Goal: Use online tool/utility: Use online tool/utility

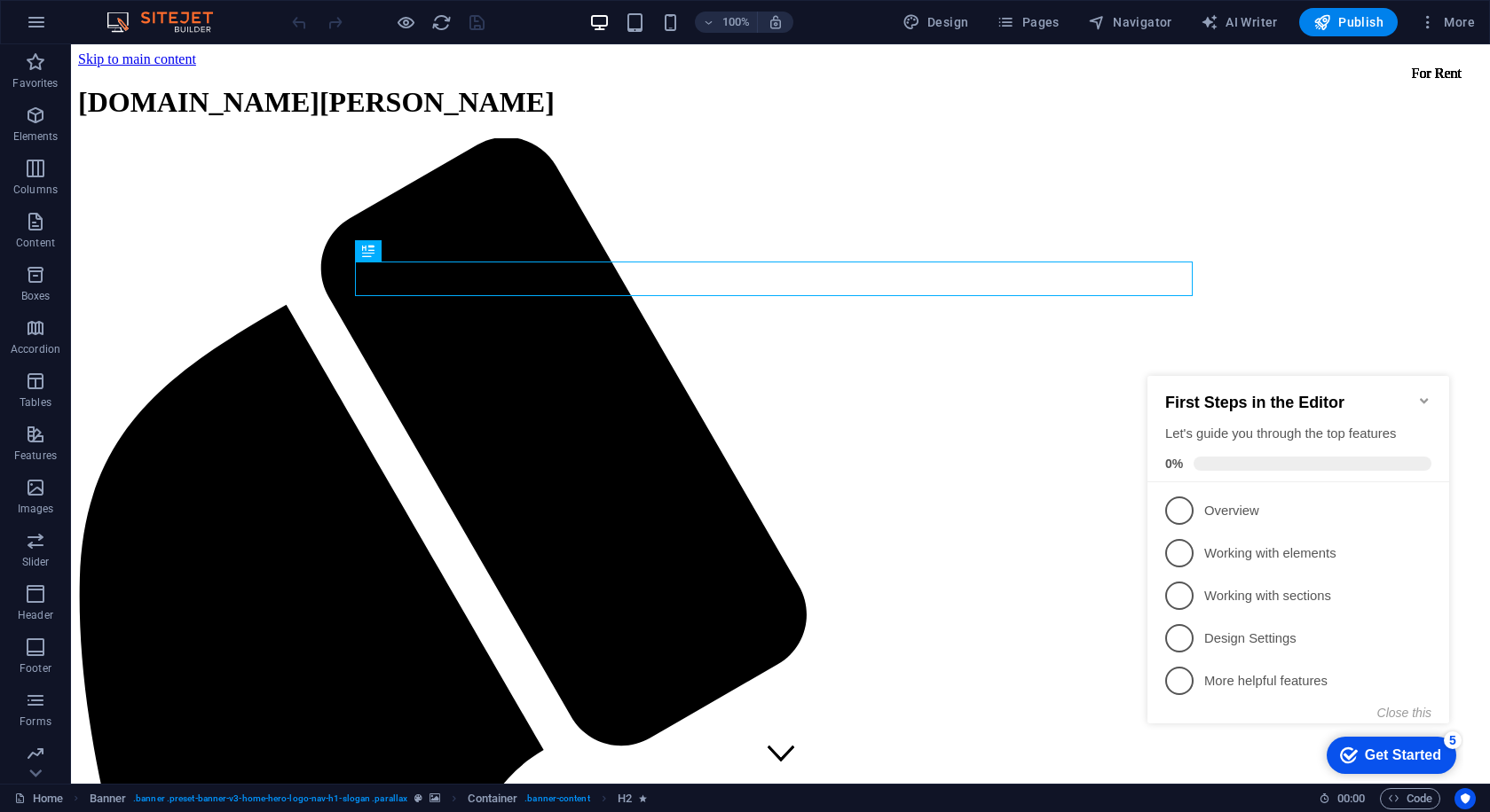
click at [1424, 397] on icon "Minimize checklist" at bounding box center [1423, 400] width 14 height 14
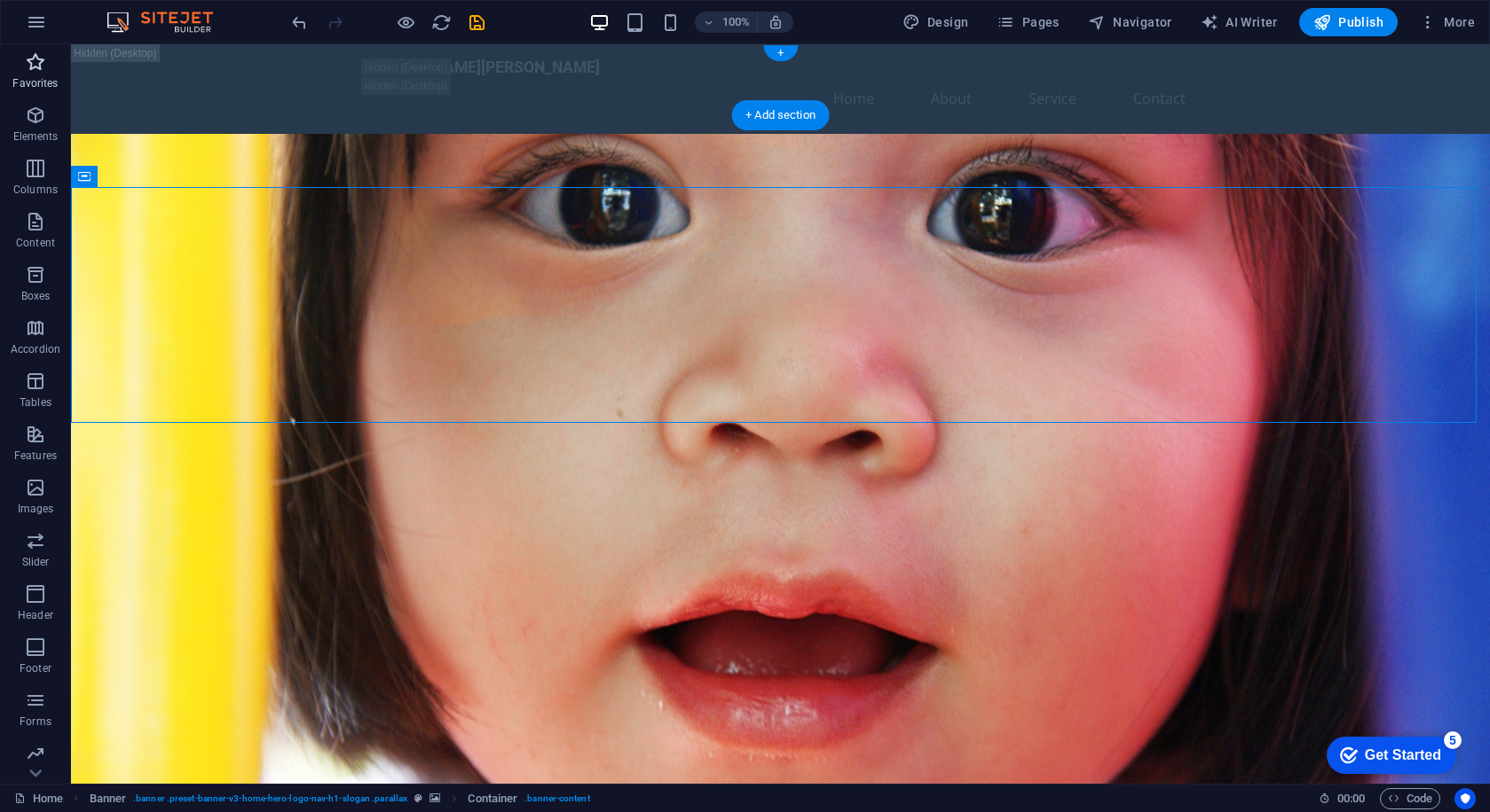
click at [39, 69] on icon "button" at bounding box center [35, 62] width 22 height 22
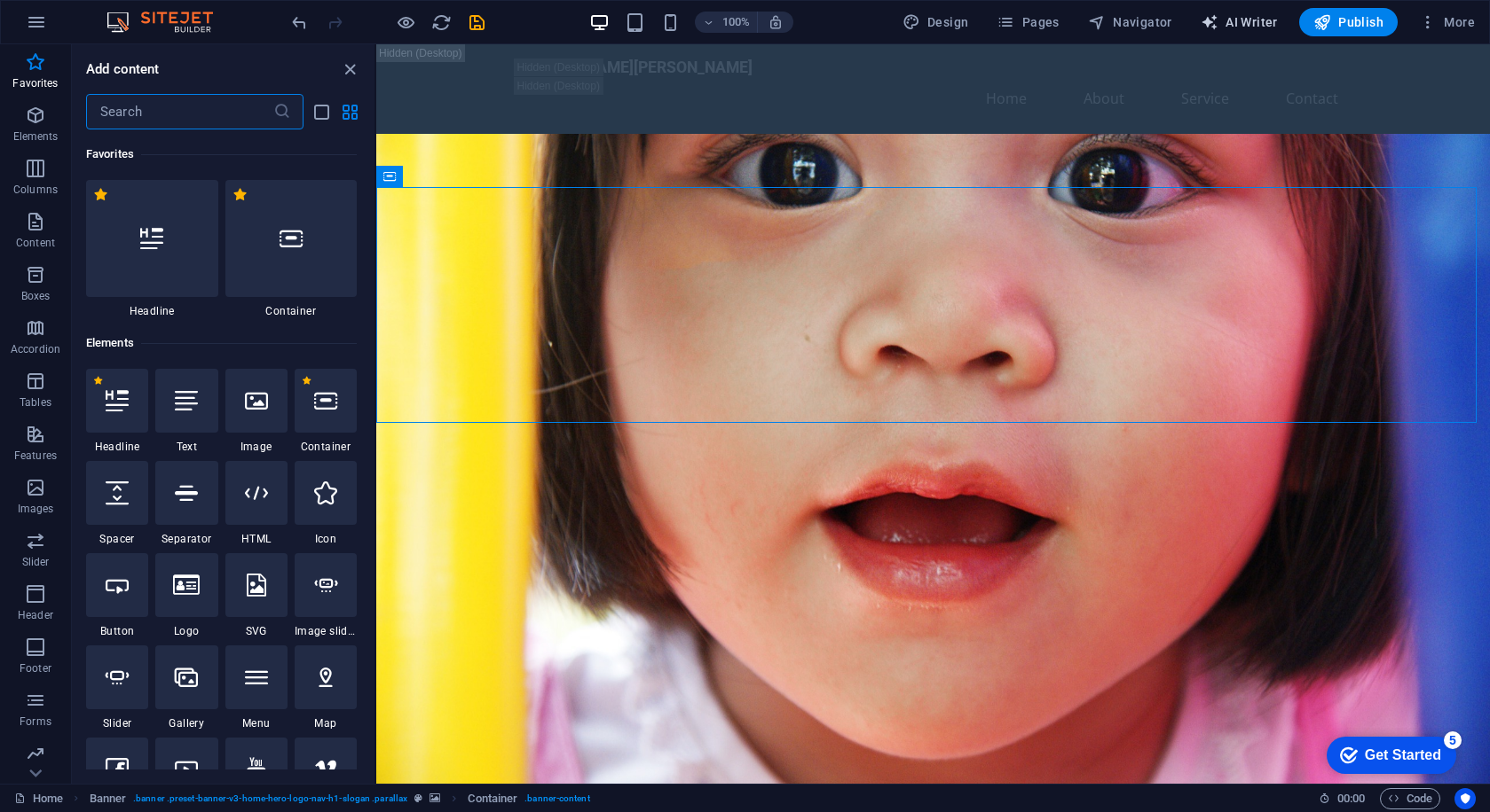
click at [0, 0] on span "AI Writer" at bounding box center [0, 0] width 0 height 0
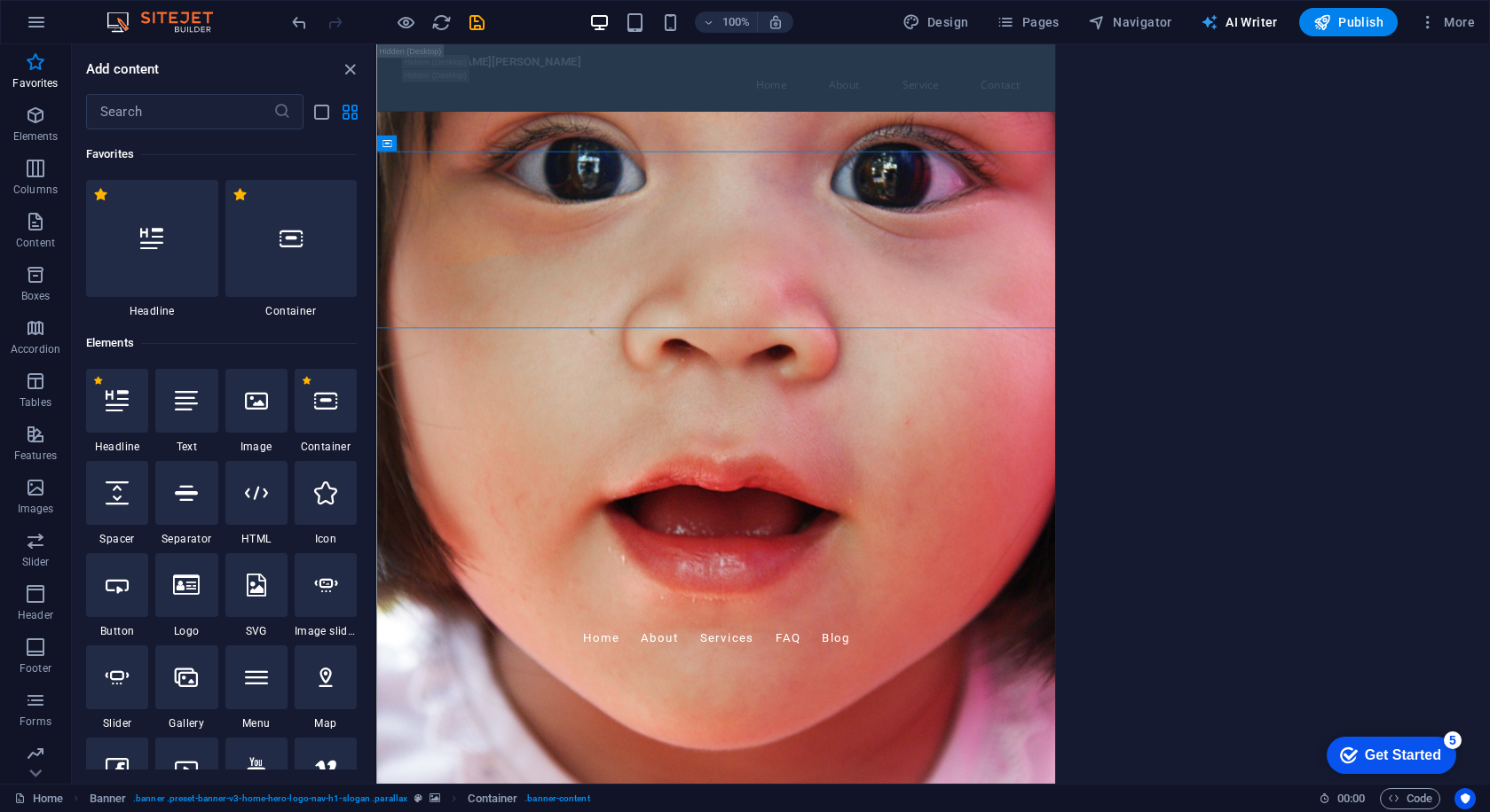
select select "English"
